Goal: Task Accomplishment & Management: Use online tool/utility

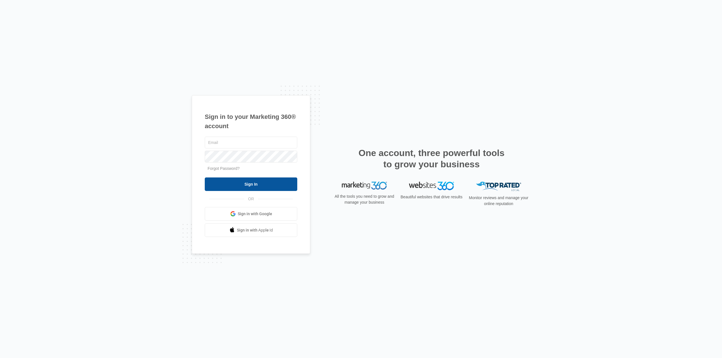
type input "[EMAIL_ADDRESS][DOMAIN_NAME]"
click at [251, 184] on input "Sign In" at bounding box center [251, 185] width 92 height 14
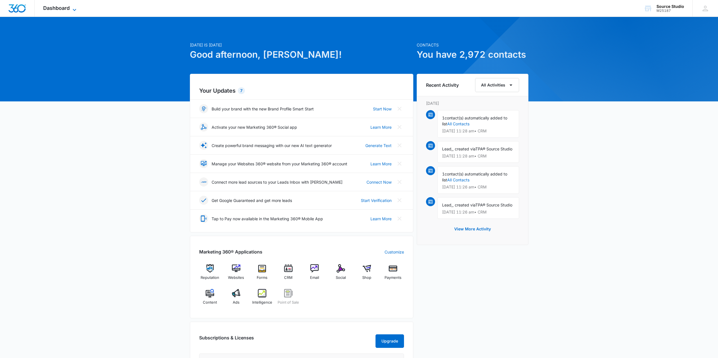
click at [69, 5] on span "Dashboard" at bounding box center [56, 8] width 27 height 6
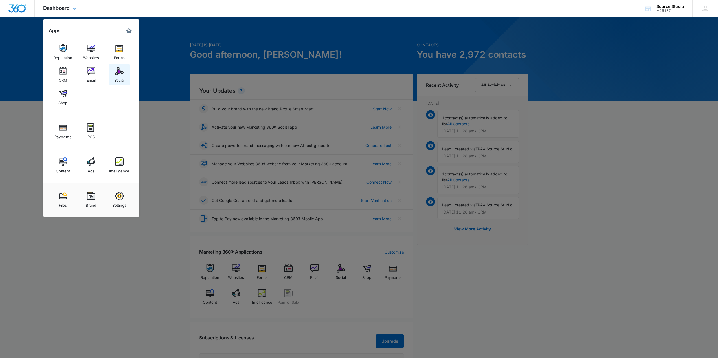
click at [120, 71] on img at bounding box center [119, 71] width 8 height 8
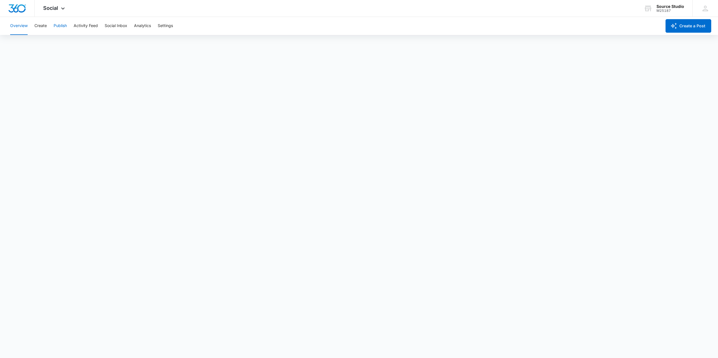
click at [60, 27] on button "Publish" at bounding box center [60, 26] width 13 height 18
click at [21, 41] on button "Calendar" at bounding box center [18, 43] width 17 height 16
click at [254, 33] on div "Overview Create Publish Activity Feed Social Inbox Analytics Settings" at bounding box center [334, 26] width 654 height 18
